Goal: Check status

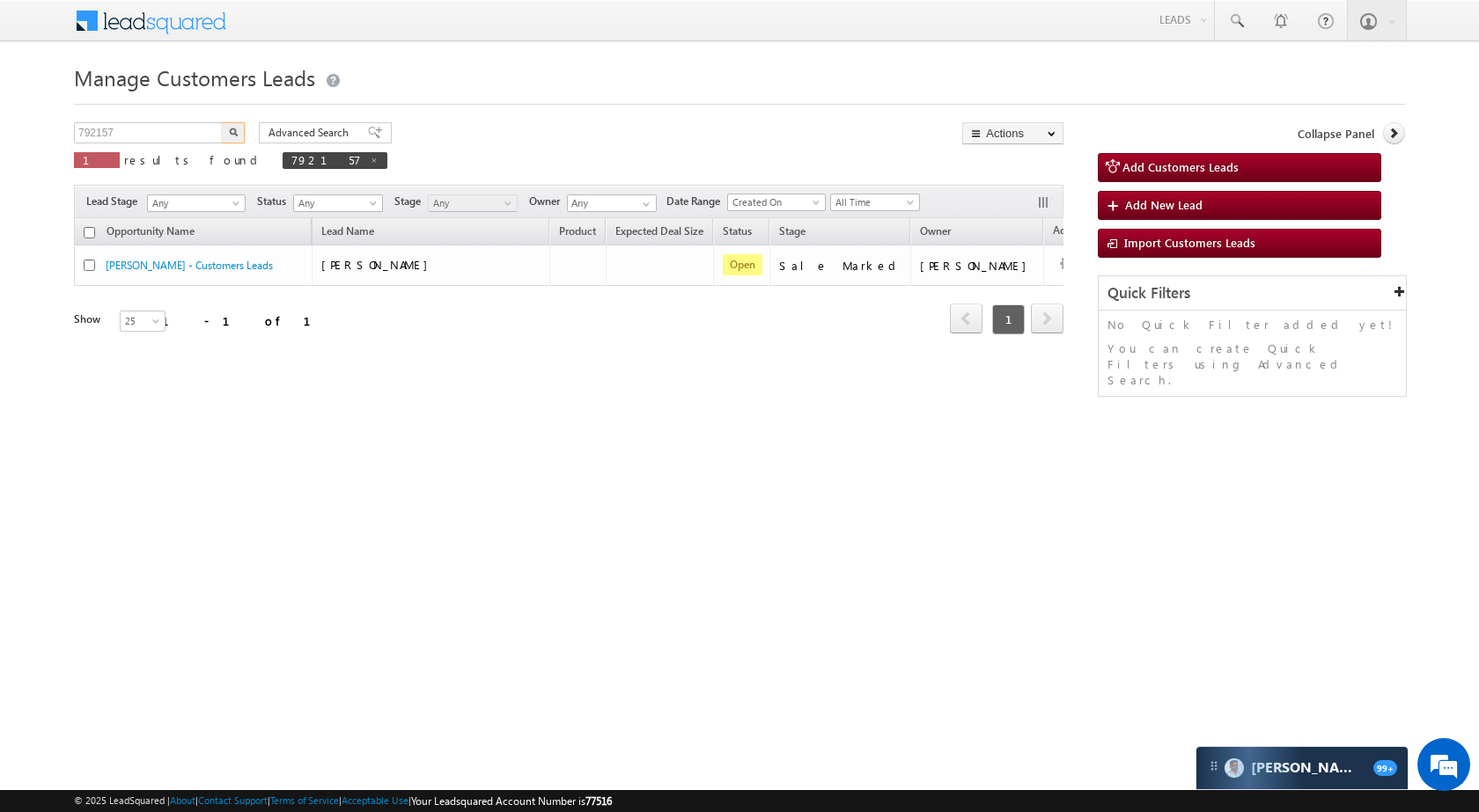
click at [131, 141] on input "792157" at bounding box center [149, 133] width 151 height 21
click at [230, 129] on img "button" at bounding box center [233, 131] width 9 height 9
click at [153, 123] on input "855894" at bounding box center [149, 133] width 151 height 21
paste input "71730"
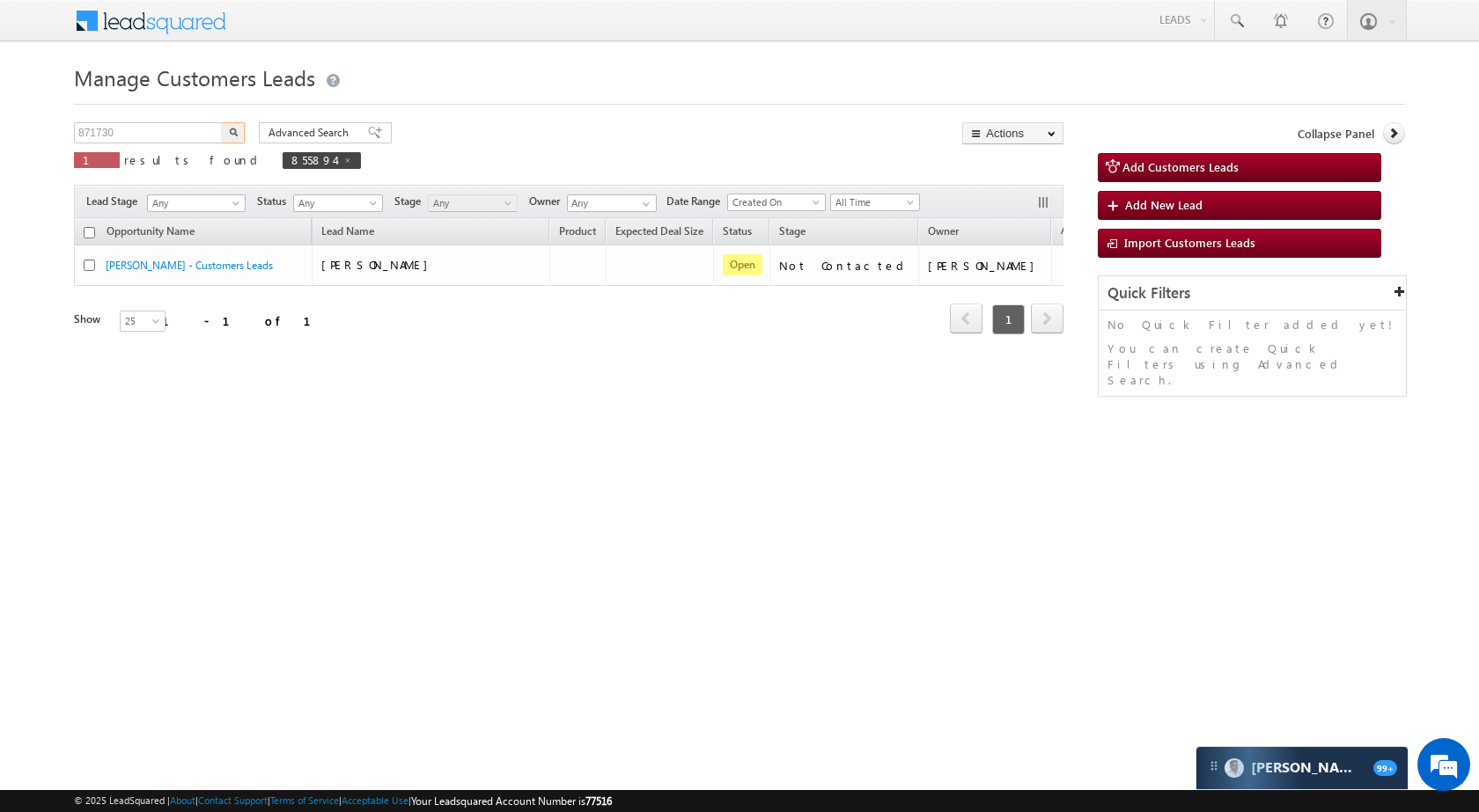
click at [233, 125] on button "button" at bounding box center [233, 133] width 23 height 21
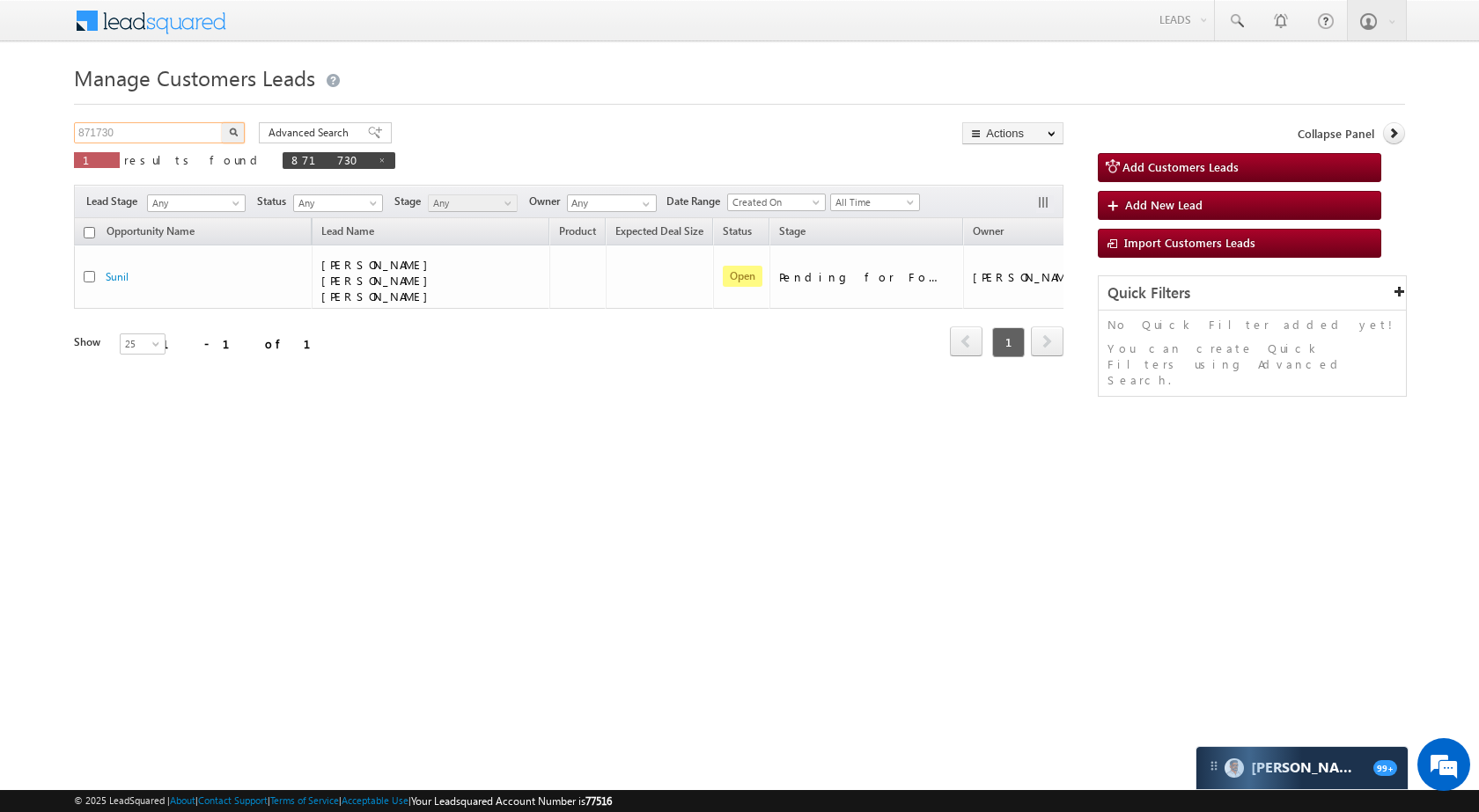
click at [152, 125] on input "871730" at bounding box center [149, 133] width 151 height 21
paste input "32069"
type input "832069"
click at [230, 127] on button "button" at bounding box center [233, 133] width 23 height 21
